Goal: Information Seeking & Learning: Find contact information

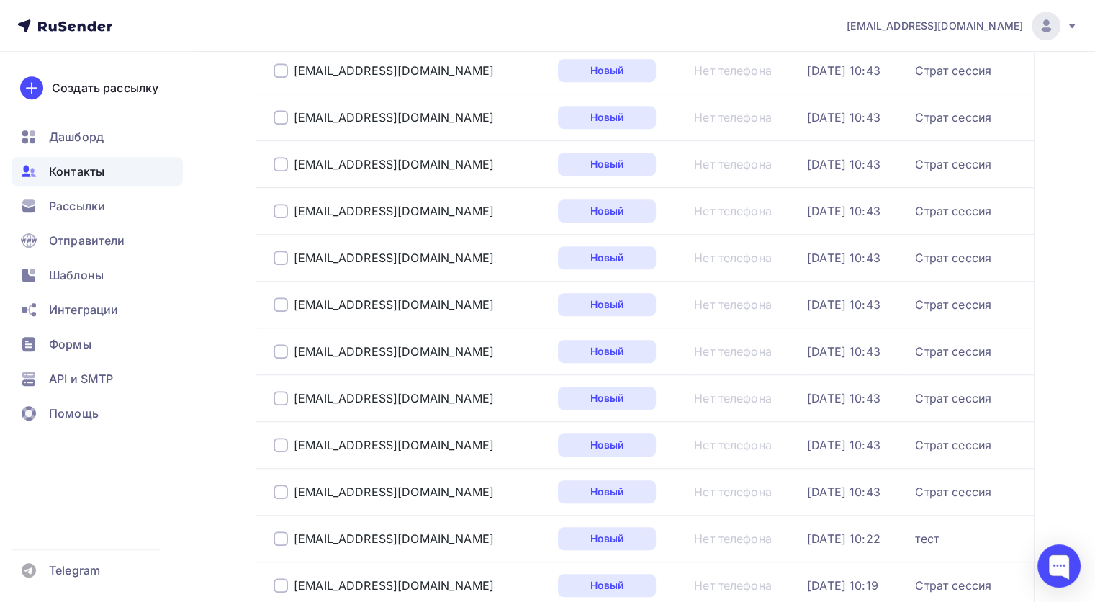
scroll to position [864, 0]
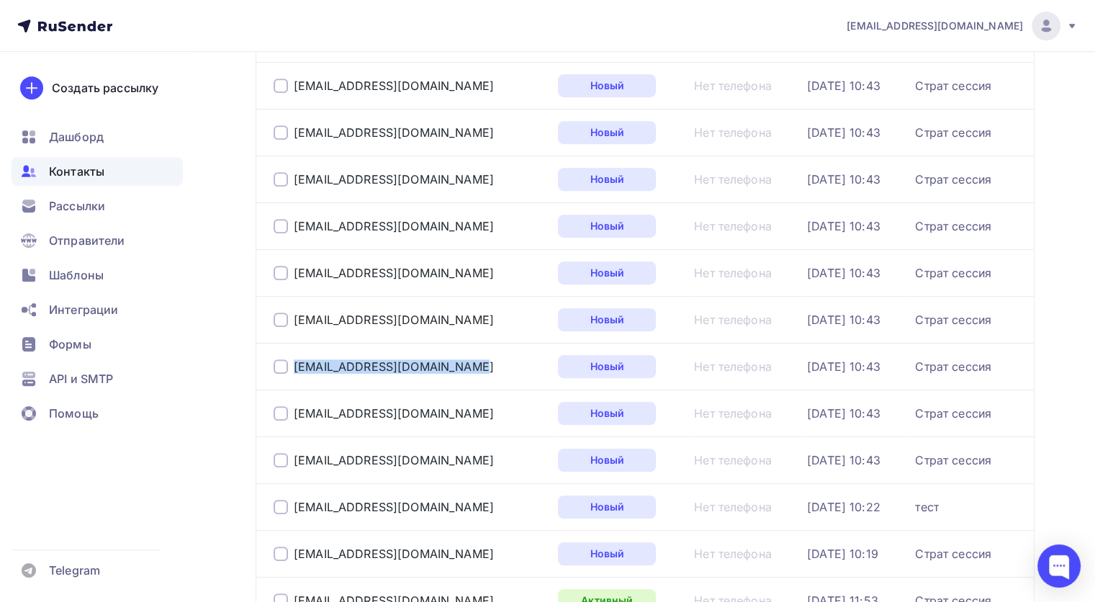
drag, startPoint x: 378, startPoint y: 366, endPoint x: 284, endPoint y: 363, distance: 93.7
click at [284, 363] on div "[EMAIL_ADDRESS][DOMAIN_NAME]" at bounding box center [410, 366] width 273 height 23
drag, startPoint x: 427, startPoint y: 417, endPoint x: 296, endPoint y: 412, distance: 131.2
click at [296, 412] on div "[EMAIL_ADDRESS][DOMAIN_NAME]" at bounding box center [410, 413] width 273 height 23
copy div "[EMAIL_ADDRESS][DOMAIN_NAME]"
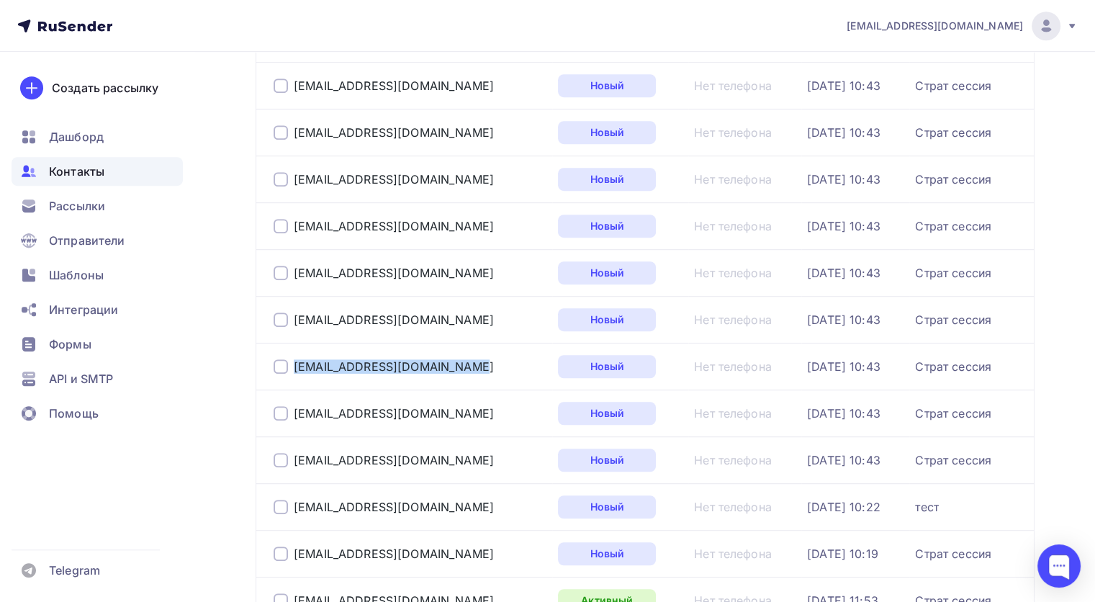
drag, startPoint x: 441, startPoint y: 460, endPoint x: 290, endPoint y: 456, distance: 152.0
click at [290, 456] on div "[EMAIL_ADDRESS][DOMAIN_NAME]" at bounding box center [410, 460] width 273 height 23
copy div "[EMAIL_ADDRESS][DOMAIN_NAME]"
drag, startPoint x: 431, startPoint y: 506, endPoint x: 292, endPoint y: 499, distance: 139.2
click at [292, 499] on div "[EMAIL_ADDRESS][DOMAIN_NAME]" at bounding box center [410, 506] width 273 height 23
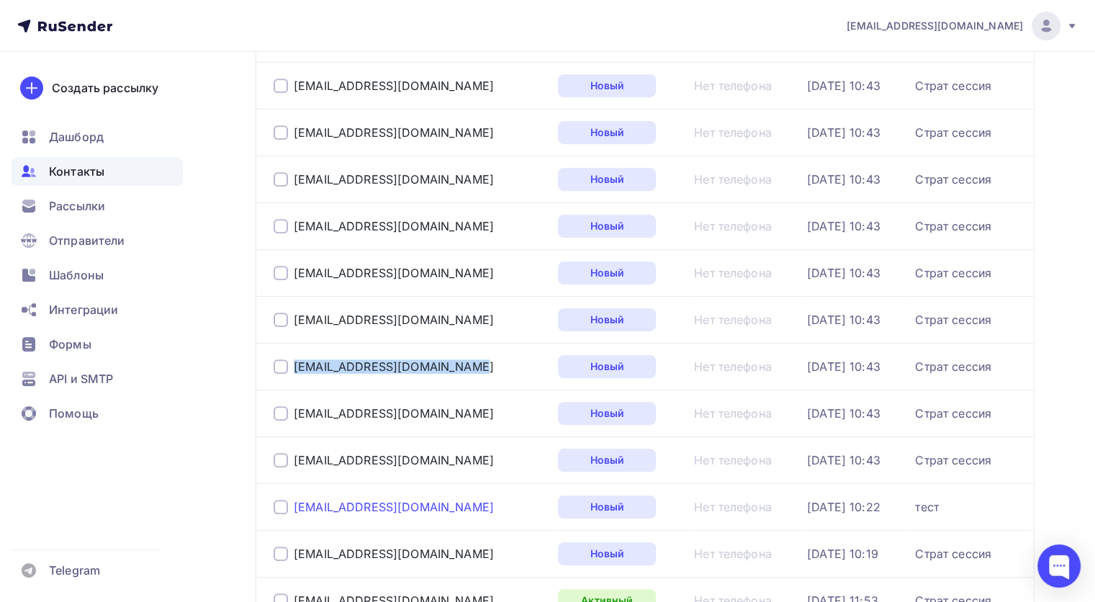
copy div "[EMAIL_ADDRESS][DOMAIN_NAME]"
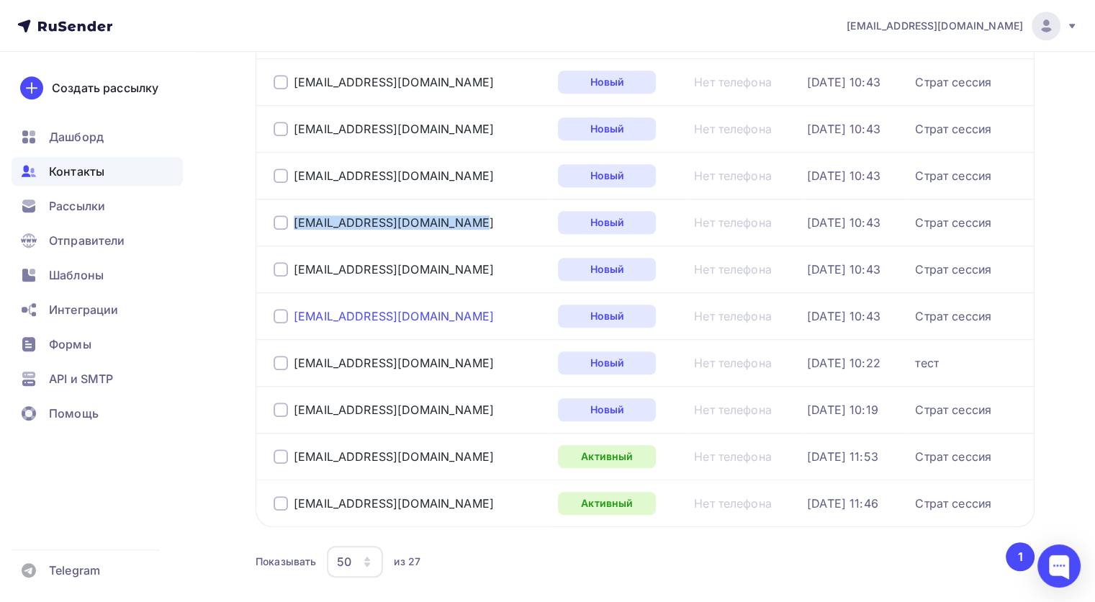
scroll to position [1075, 0]
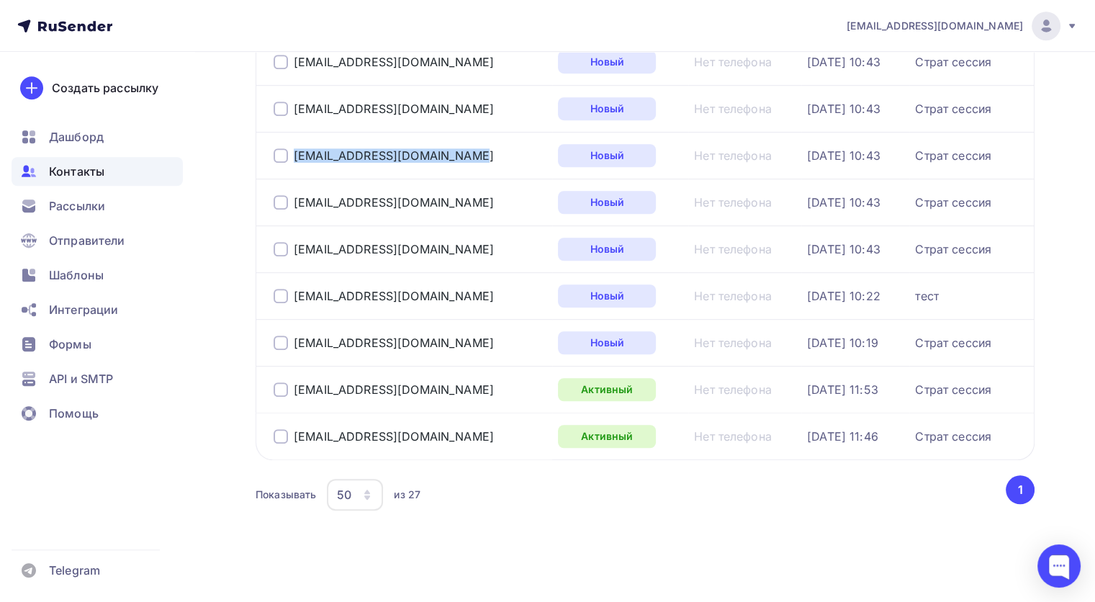
drag, startPoint x: 398, startPoint y: 337, endPoint x: 291, endPoint y: 336, distance: 106.6
click at [291, 336] on div "[EMAIL_ADDRESS][DOMAIN_NAME]" at bounding box center [410, 342] width 273 height 23
copy div "[EMAIL_ADDRESS][DOMAIN_NAME]"
